Goal: Task Accomplishment & Management: Manage account settings

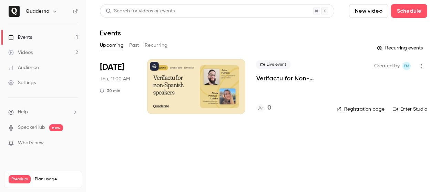
click at [273, 91] on div "Live event Verifactu for Non-Spanish Speakers 0" at bounding box center [290, 86] width 69 height 55
click at [238, 71] on div at bounding box center [196, 86] width 98 height 55
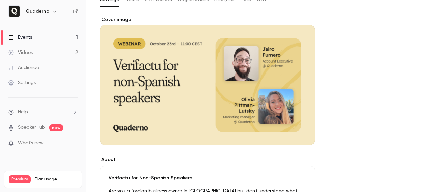
scroll to position [46, 0]
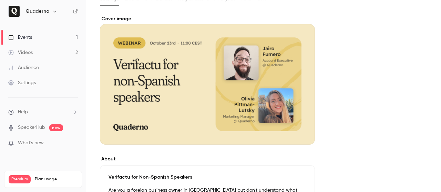
drag, startPoint x: 210, startPoint y: 80, endPoint x: 197, endPoint y: 111, distance: 33.7
click at [197, 111] on div "Cover image" at bounding box center [207, 79] width 215 height 129
click at [0, 0] on input "Cover image" at bounding box center [0, 0] width 0 height 0
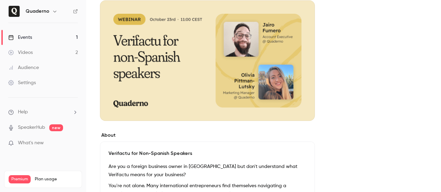
scroll to position [28, 0]
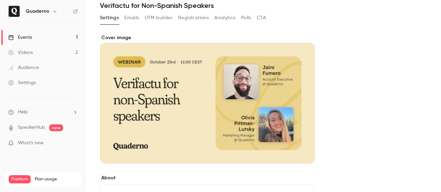
drag, startPoint x: 188, startPoint y: 111, endPoint x: 164, endPoint y: 34, distance: 80.5
click at [189, 92] on div "Cover image" at bounding box center [207, 98] width 215 height 129
click at [0, 0] on input "Cover image" at bounding box center [0, 0] width 0 height 0
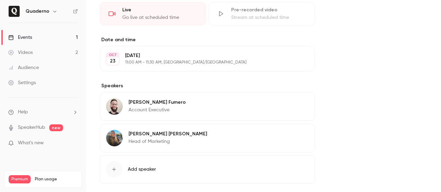
scroll to position [353, 0]
